Goal: Navigation & Orientation: Find specific page/section

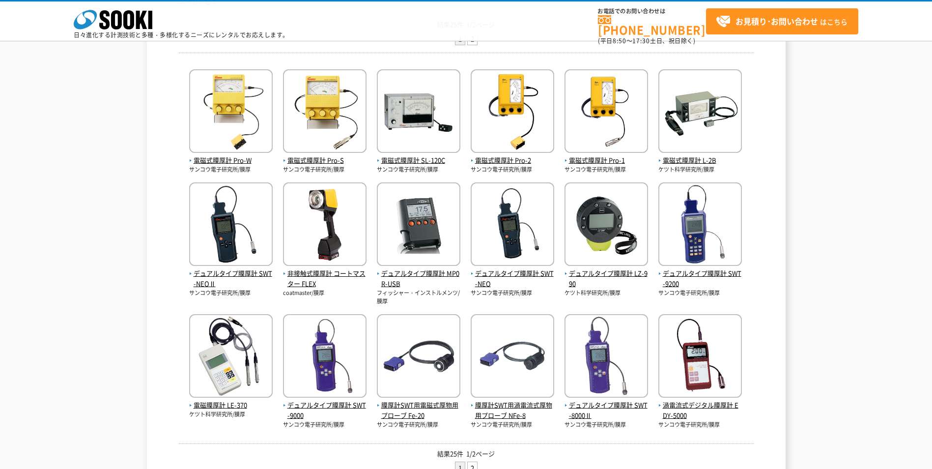
scroll to position [147, 0]
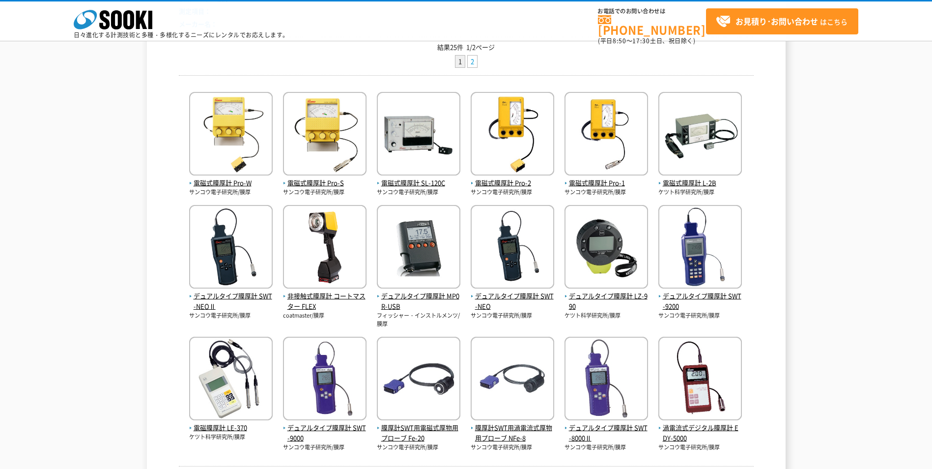
click at [459, 64] on link "2" at bounding box center [472, 62] width 9 height 12
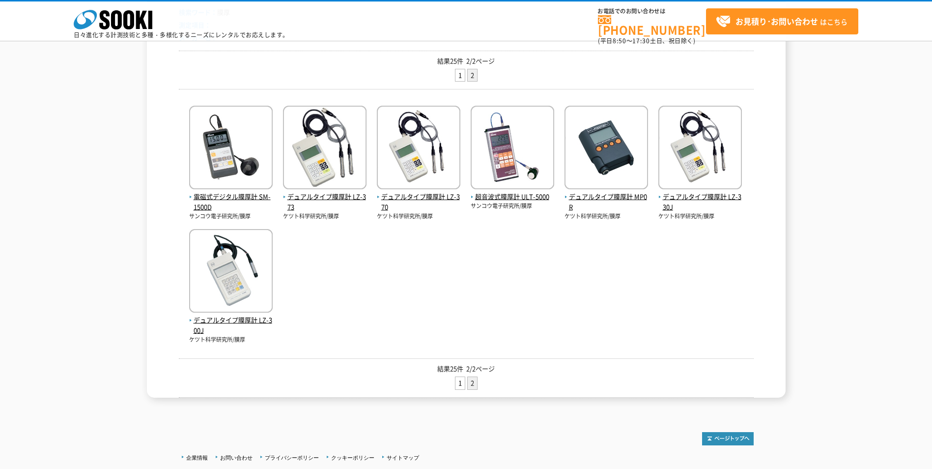
scroll to position [147, 0]
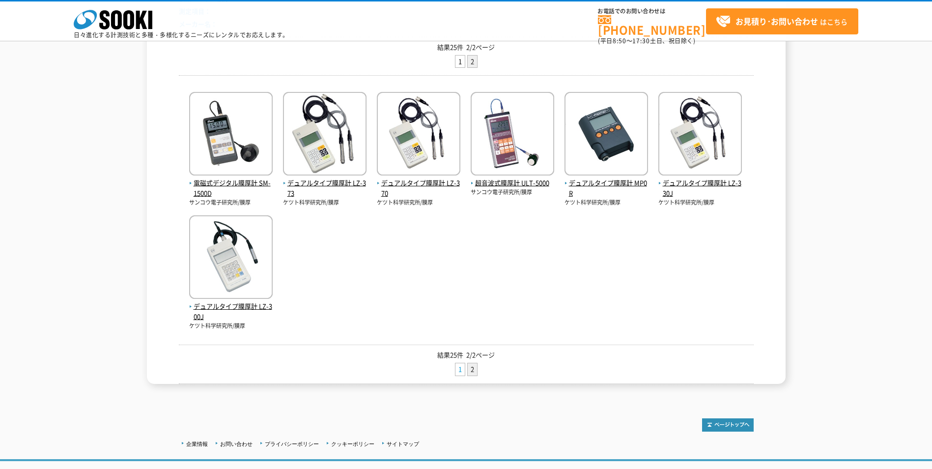
click at [458, 371] on link "1" at bounding box center [459, 369] width 9 height 12
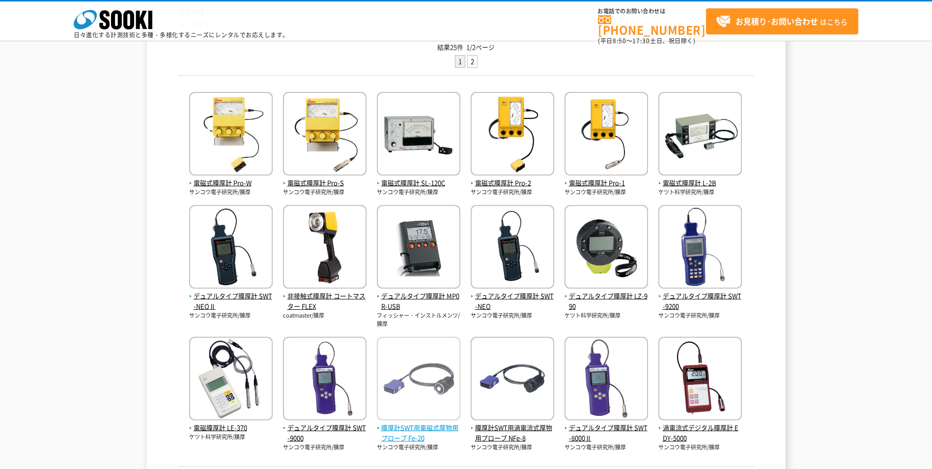
scroll to position [197, 0]
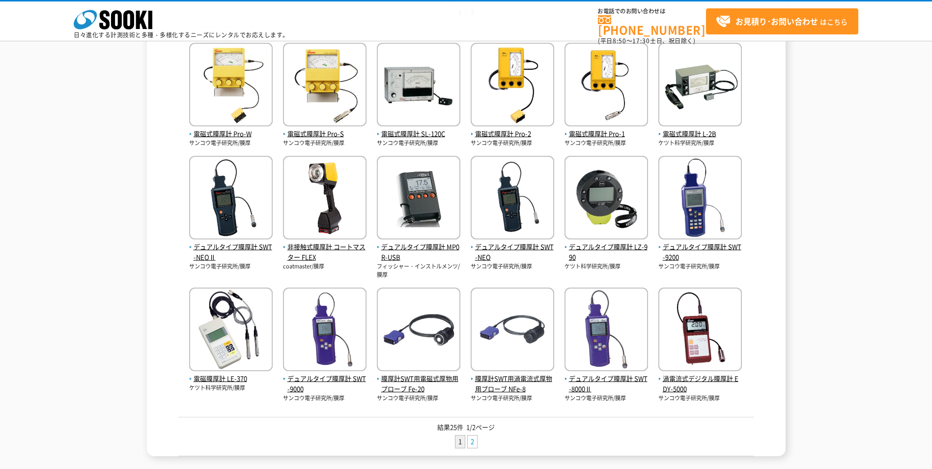
click at [472, 444] on link "2" at bounding box center [472, 441] width 9 height 12
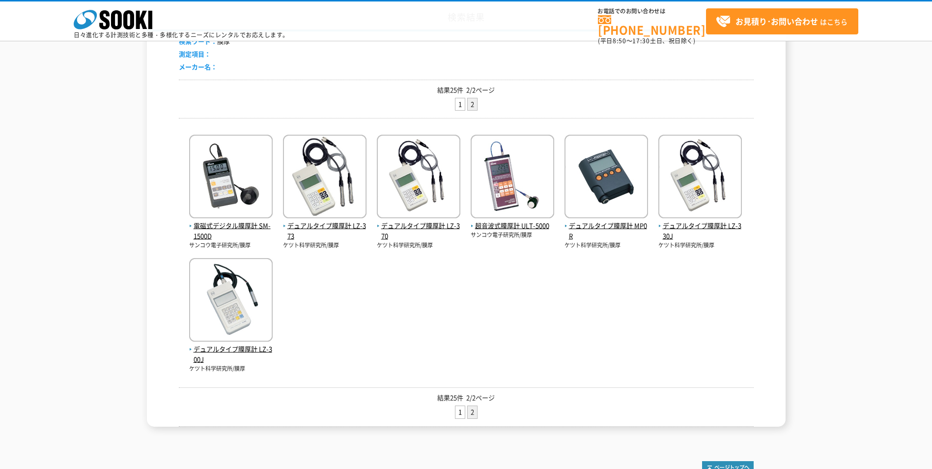
scroll to position [147, 0]
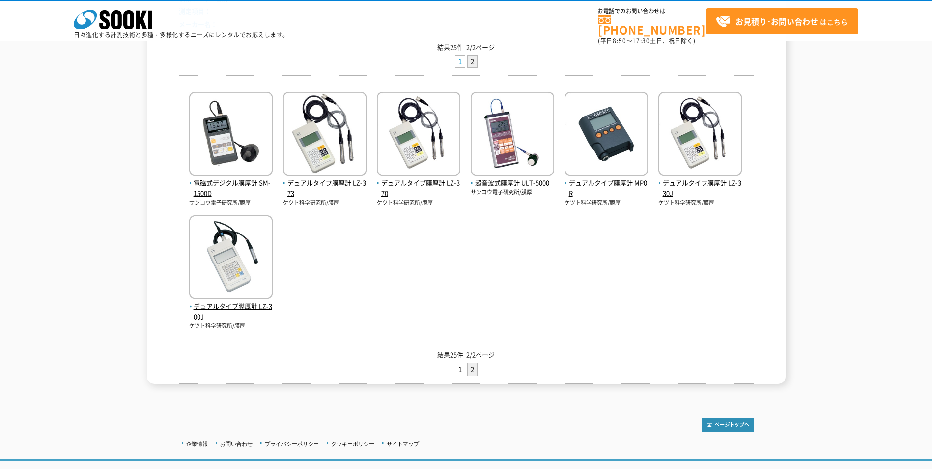
click at [458, 59] on link "1" at bounding box center [459, 62] width 9 height 12
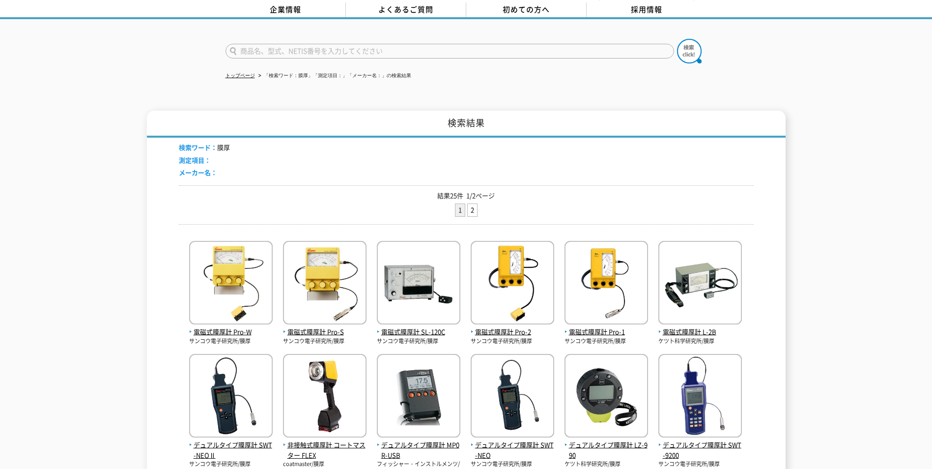
scroll to position [34, 0]
